Goal: Use online tool/utility: Utilize a website feature to perform a specific function

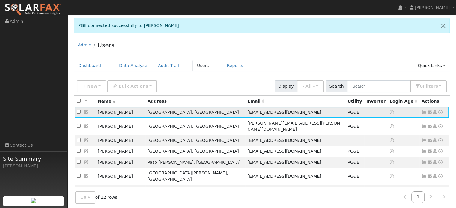
click at [441, 112] on icon at bounding box center [440, 112] width 5 height 4
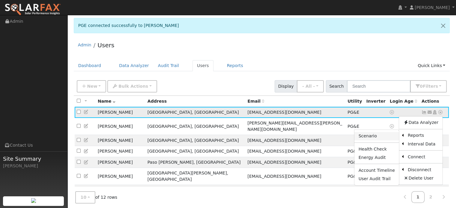
click at [380, 136] on link "Scenario" at bounding box center [377, 136] width 45 height 8
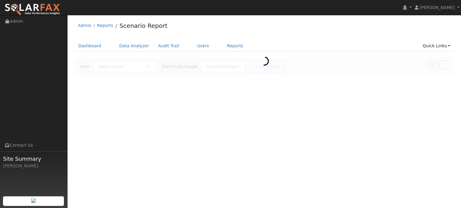
type input "[PERSON_NAME]"
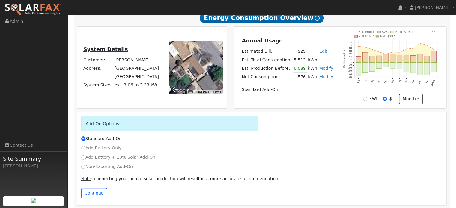
scroll to position [113, 0]
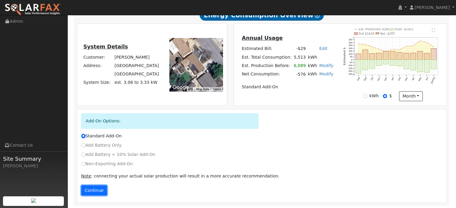
click at [91, 190] on button "Continue" at bounding box center [94, 191] width 26 height 10
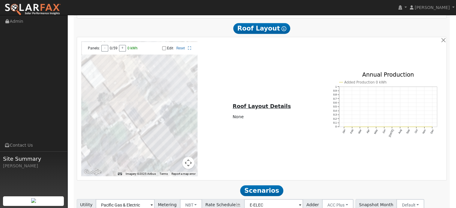
scroll to position [432, 0]
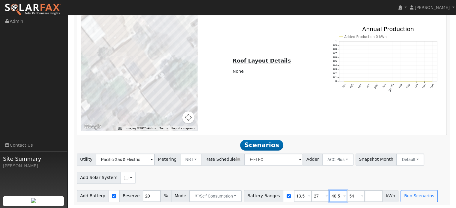
drag, startPoint x: 330, startPoint y: 196, endPoint x: 317, endPoint y: 196, distance: 12.3
click at [317, 196] on div "Battery Ranges 13.5 Overrides Reserve % Mode None None Self Consumption Peak Sa…" at bounding box center [321, 196] width 155 height 12
type input "54"
drag, startPoint x: 327, startPoint y: 197, endPoint x: 320, endPoint y: 197, distance: 7.2
click at [329, 197] on input "54" at bounding box center [338, 196] width 18 height 12
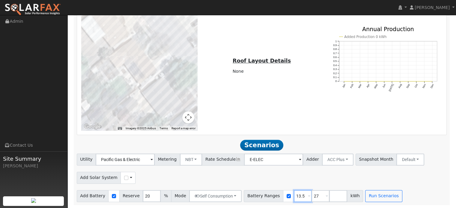
drag, startPoint x: 294, startPoint y: 197, endPoint x: 282, endPoint y: 196, distance: 12.0
click at [282, 196] on div "Battery Ranges 13.5 Overrides Reserve % Mode None None Self Consumption Peak Sa…" at bounding box center [303, 196] width 119 height 12
type input "27"
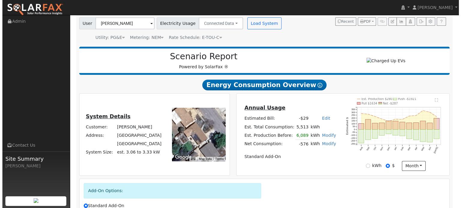
scroll to position [42, 0]
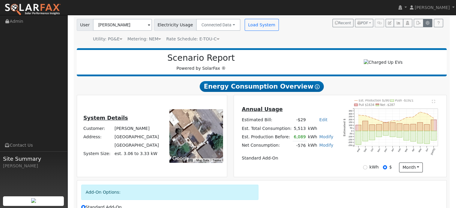
type input "27"
click at [429, 22] on icon "button" at bounding box center [428, 23] width 4 height 4
type input "125"
type input "175"
type input "200"
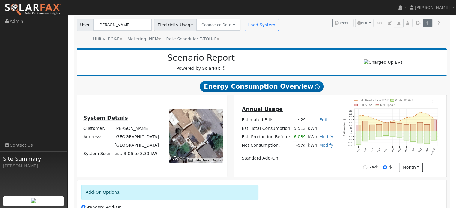
type input "250"
type input "13.5"
type input "27"
type input "40.5"
type input "54"
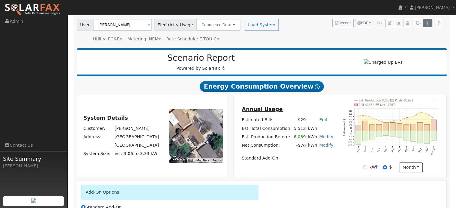
type input "20"
type input "11.5"
type input "13.5"
type input "425"
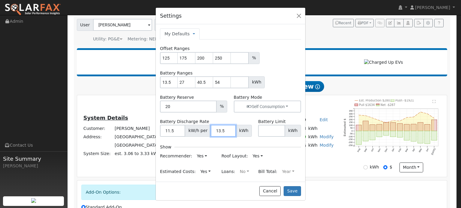
drag, startPoint x: 222, startPoint y: 130, endPoint x: 214, endPoint y: 130, distance: 7.8
click at [214, 130] on input "13.5" at bounding box center [223, 131] width 25 height 12
type input "27"
drag, startPoint x: 221, startPoint y: 82, endPoint x: 214, endPoint y: 81, distance: 7.3
click at [214, 81] on input "54" at bounding box center [222, 82] width 18 height 12
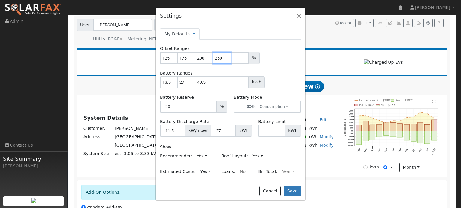
drag, startPoint x: 222, startPoint y: 58, endPoint x: 214, endPoint y: 54, distance: 9.0
click at [214, 54] on input "250" at bounding box center [222, 58] width 18 height 12
drag, startPoint x: 185, startPoint y: 57, endPoint x: 177, endPoint y: 57, distance: 8.1
click at [177, 57] on div "125 175 200 %" at bounding box center [230, 58] width 141 height 12
click at [217, 47] on div "Offset Ranges 125 175 200 %" at bounding box center [230, 55] width 147 height 18
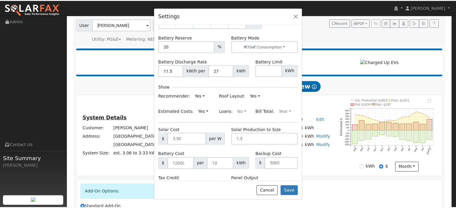
scroll to position [82, 0]
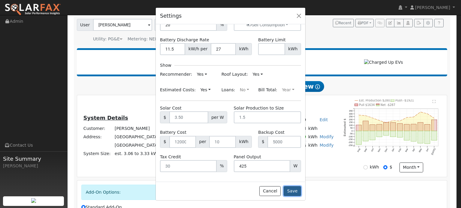
click at [294, 191] on button "Save" at bounding box center [291, 192] width 17 height 10
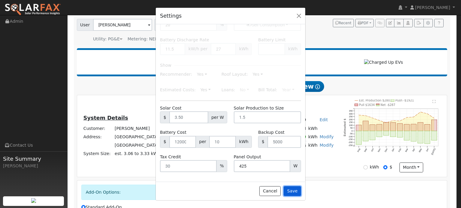
type input "13.5"
type input "27"
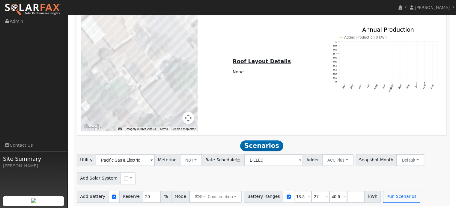
scroll to position [432, 0]
drag, startPoint x: 294, startPoint y: 198, endPoint x: 281, endPoint y: 192, distance: 14.1
click at [282, 193] on div "Battery Ranges 13.5 Overrides Reserve % Mode None None Self Consumption Peak Sa…" at bounding box center [312, 196] width 137 height 12
type input "27"
type input "40.5"
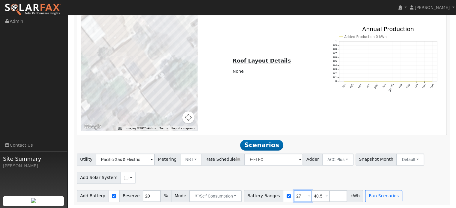
type input "27"
drag, startPoint x: 312, startPoint y: 196, endPoint x: 303, endPoint y: 195, distance: 9.3
click at [312, 195] on input "40.5" at bounding box center [321, 196] width 18 height 12
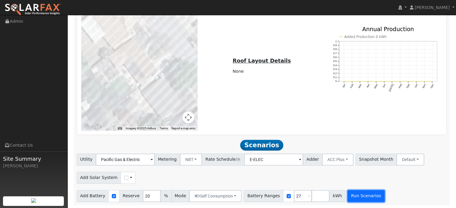
click at [352, 197] on button "Run Scenarios" at bounding box center [366, 196] width 37 height 12
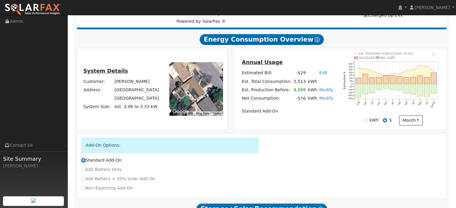
scroll to position [90, 0]
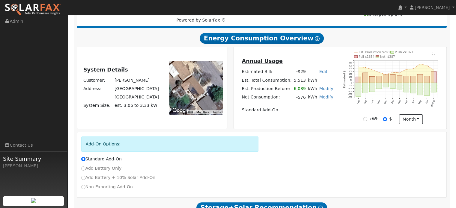
click at [319, 98] on link "Modify" at bounding box center [326, 97] width 14 height 5
click at [288, 110] on link "Add Consumption" at bounding box center [291, 107] width 73 height 8
type input "-576"
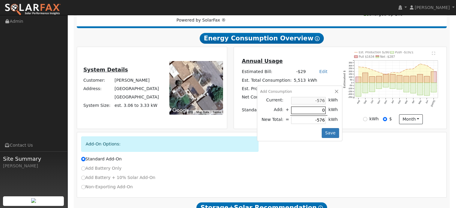
type input "1"
type input "-575"
type input "15"
type input "-561"
type input "150"
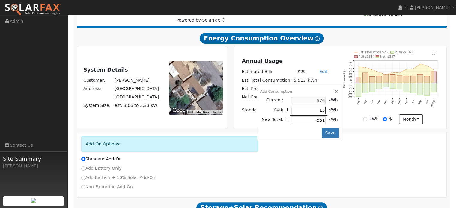
type input "-426"
type input "1500"
type input "924"
type input "1500"
click at [328, 134] on button "Save" at bounding box center [330, 133] width 17 height 10
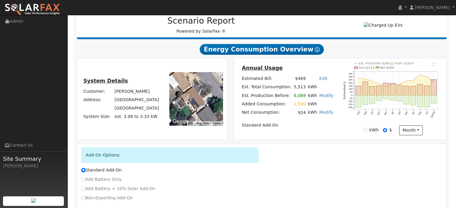
scroll to position [113, 0]
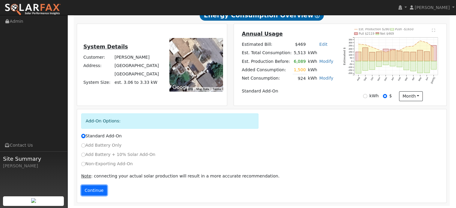
click at [95, 190] on button "Continue" at bounding box center [94, 191] width 26 height 10
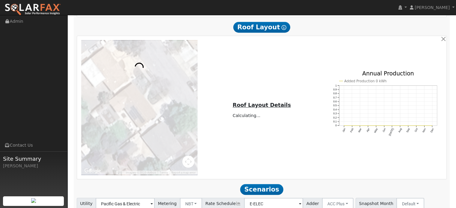
scroll to position [432, 0]
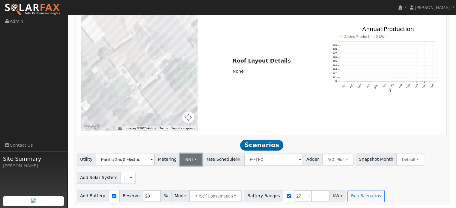
click at [191, 160] on button "NBT" at bounding box center [191, 160] width 22 height 12
click at [191, 172] on link "NEM" at bounding box center [196, 173] width 42 height 8
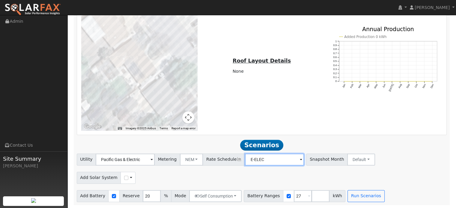
click at [155, 161] on input "E-ELEC" at bounding box center [125, 160] width 59 height 12
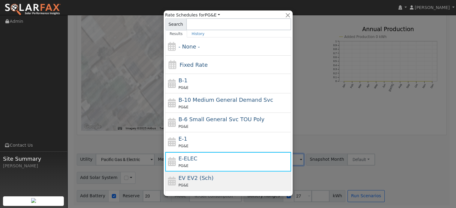
click at [208, 175] on div "EV EV2 (Sch) PG&E" at bounding box center [233, 181] width 111 height 14
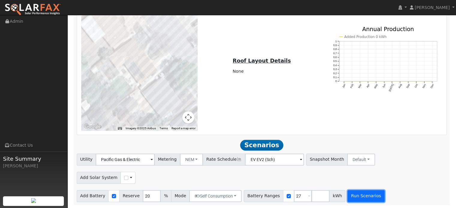
click at [350, 198] on button "Run Scenarios" at bounding box center [366, 196] width 37 height 12
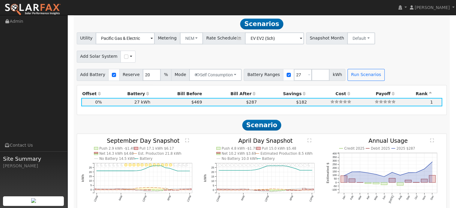
scroll to position [523, 0]
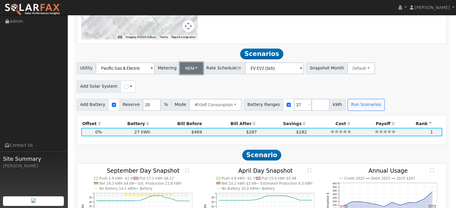
click at [192, 69] on button "NEM" at bounding box center [191, 68] width 23 height 12
click at [185, 93] on link "NBT" at bounding box center [196, 90] width 42 height 8
type input "E-ELEC"
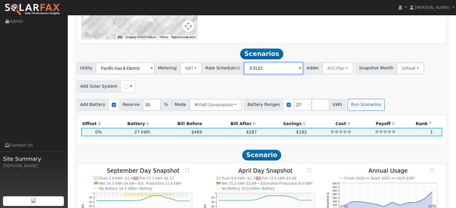
click at [155, 70] on input "E-ELEC" at bounding box center [125, 68] width 59 height 12
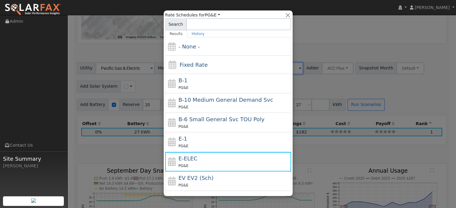
click at [318, 89] on div at bounding box center [228, 104] width 456 height 208
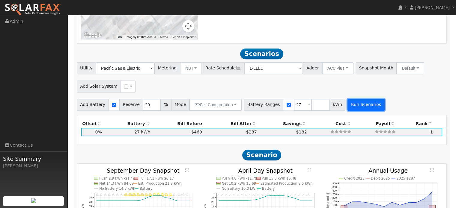
click at [353, 105] on button "Run Scenarios" at bounding box center [366, 105] width 37 height 12
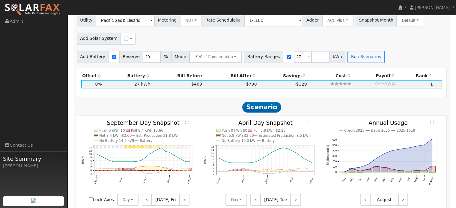
scroll to position [553, 0]
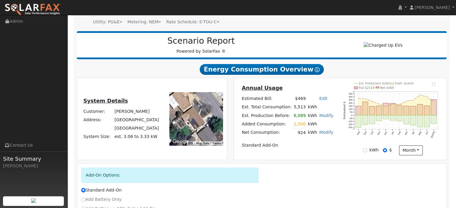
click at [241, 57] on div "Scenario Report Powered by SolarFax ®" at bounding box center [262, 45] width 370 height 28
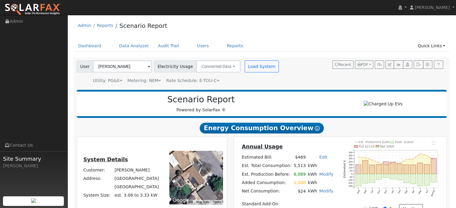
scroll to position [60, 0]
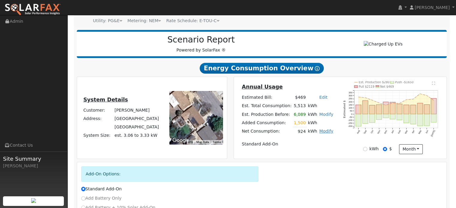
click at [322, 131] on link "Modify" at bounding box center [326, 131] width 14 height 5
click at [289, 141] on link "Edit Consumption" at bounding box center [291, 141] width 73 height 8
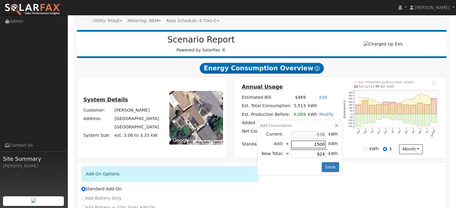
type input "3"
type input "-573"
type input "30"
type input "-546"
type input "300"
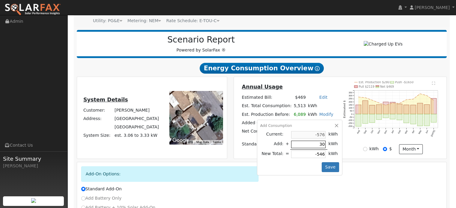
type input "-276"
type input "3000"
type input "2424"
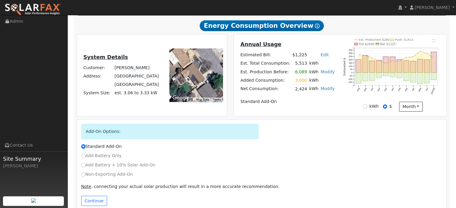
scroll to position [113, 0]
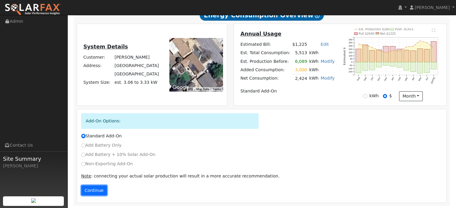
click at [93, 193] on button "Continue" at bounding box center [94, 191] width 26 height 10
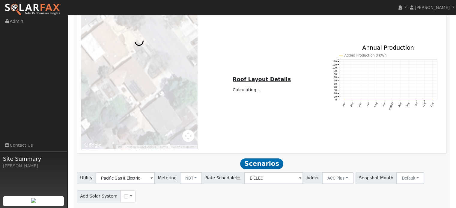
scroll to position [432, 0]
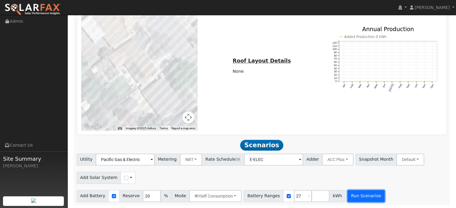
click at [349, 196] on button "Run Scenarios" at bounding box center [366, 196] width 37 height 12
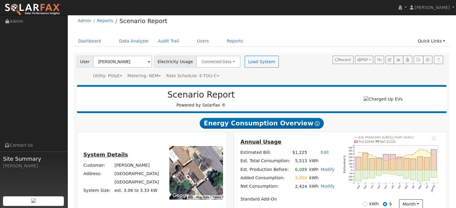
scroll to position [0, 0]
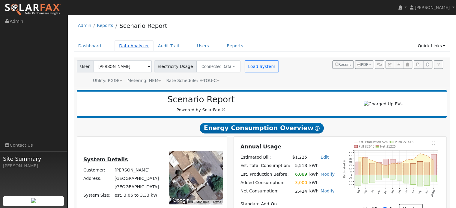
click at [128, 46] on link "Data Analyzer" at bounding box center [134, 45] width 39 height 11
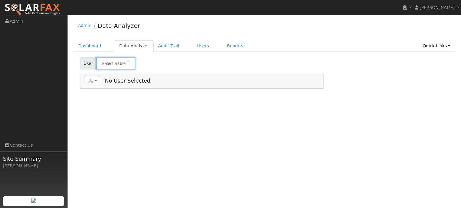
type input "[PERSON_NAME]"
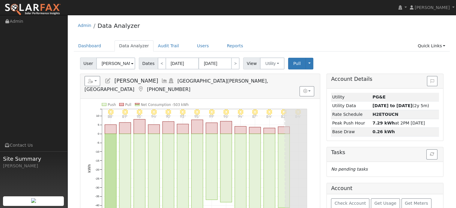
click at [131, 63] on span at bounding box center [132, 64] width 2 height 7
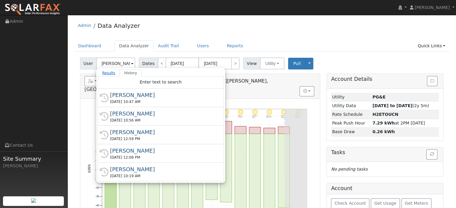
click at [106, 73] on link "Results" at bounding box center [109, 73] width 22 height 7
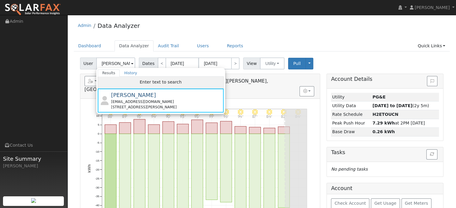
click at [125, 81] on div "Enter text to search" at bounding box center [161, 83] width 126 height 12
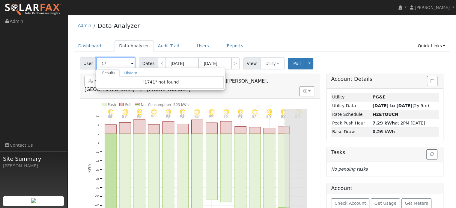
type input "1"
click at [203, 28] on div "Admin Data Analyzer" at bounding box center [262, 27] width 376 height 18
type input "Andrew Mutziger"
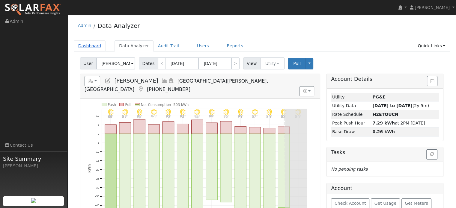
click at [90, 46] on link "Dashboard" at bounding box center [90, 45] width 32 height 11
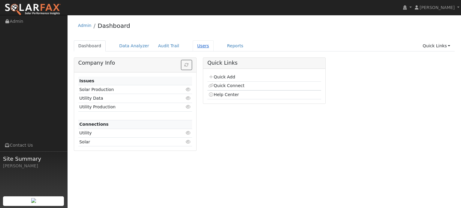
click at [193, 45] on link "Users" at bounding box center [203, 45] width 21 height 11
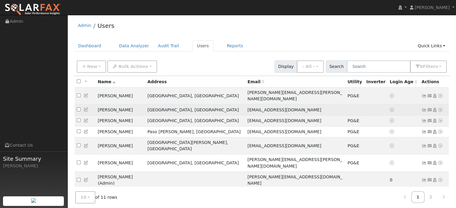
scroll to position [22, 0]
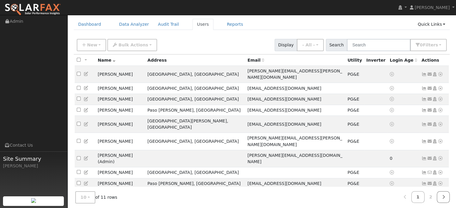
click at [443, 195] on icon at bounding box center [443, 197] width 3 height 4
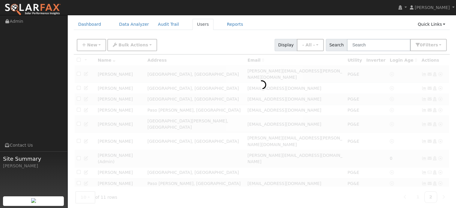
scroll to position [16, 0]
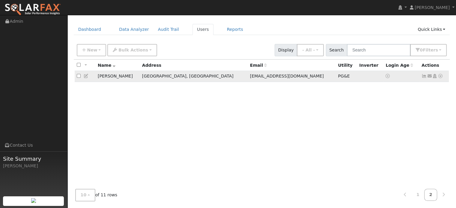
click at [441, 76] on icon at bounding box center [440, 76] width 5 height 4
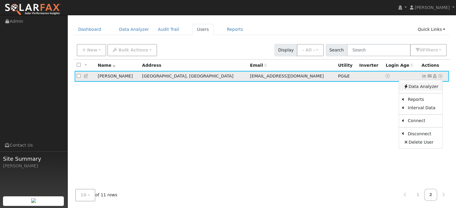
click at [417, 87] on link "Data Analyzer" at bounding box center [420, 86] width 43 height 8
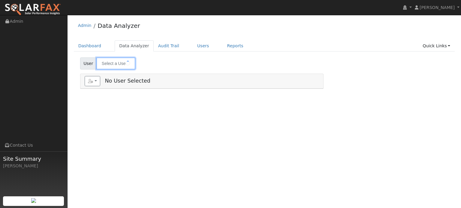
type input "[PERSON_NAME]"
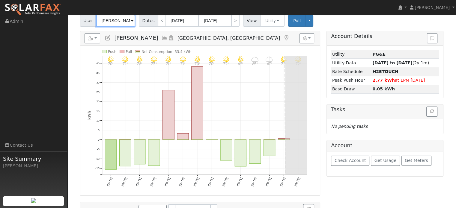
scroll to position [38, 0]
